Goal: Transaction & Acquisition: Purchase product/service

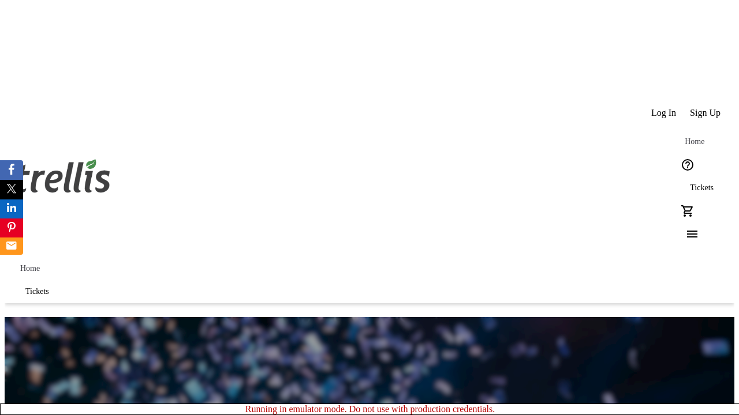
click at [690, 183] on span "Tickets" at bounding box center [702, 187] width 24 height 9
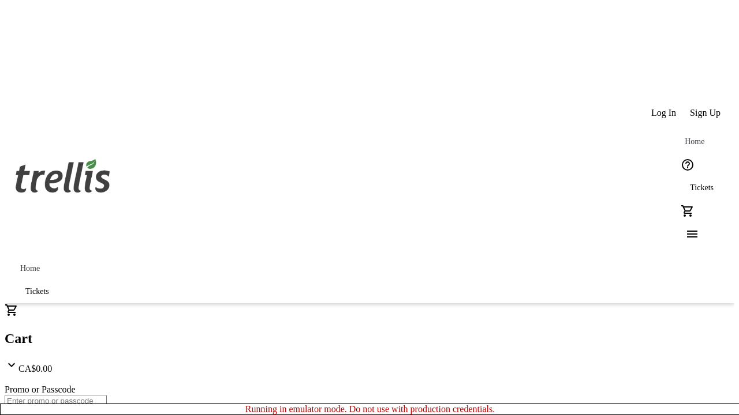
type input "1"
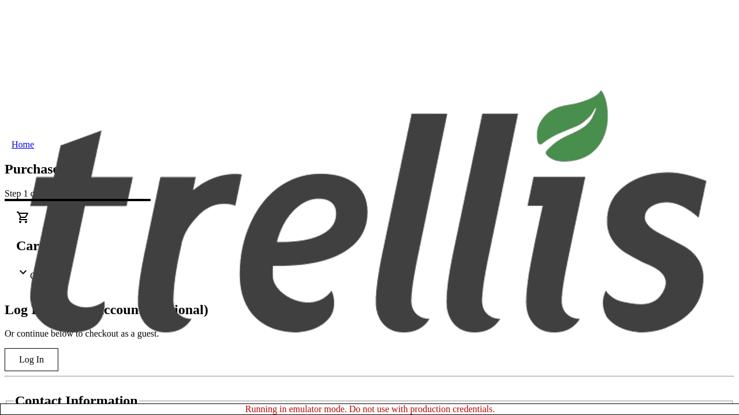
scroll to position [115, 0]
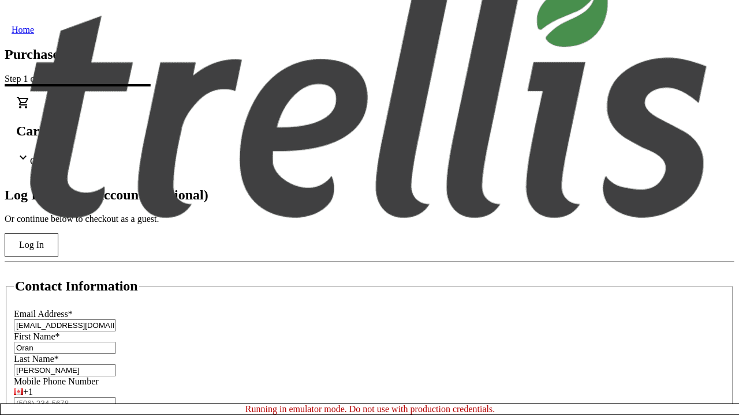
type input "[PERSON_NAME]"
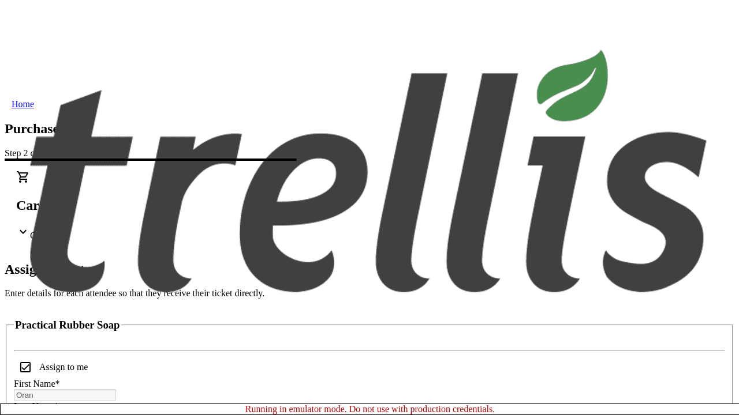
scroll to position [70, 0]
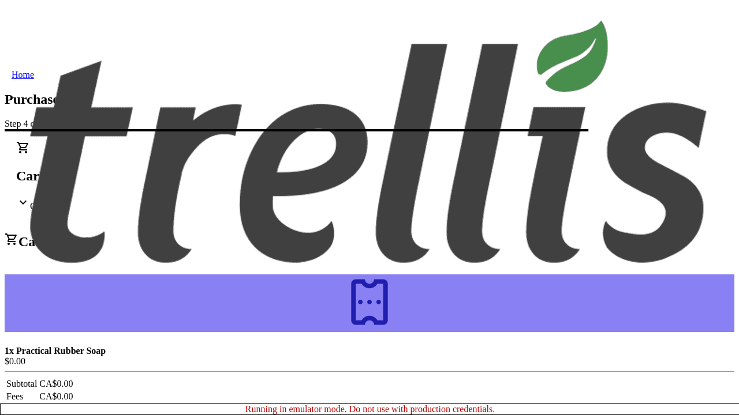
scroll to position [0, 0]
